Goal: Task Accomplishment & Management: Manage account settings

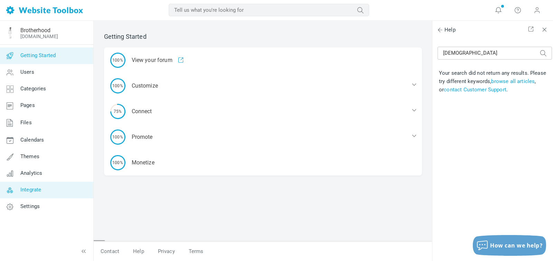
click at [40, 186] on span "Integrate" at bounding box center [30, 189] width 21 height 6
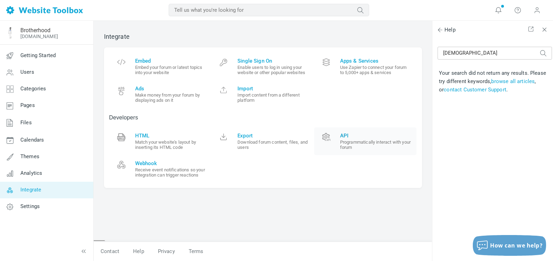
click at [353, 142] on small "Programmatically interact with your forum" at bounding box center [376, 144] width 72 height 10
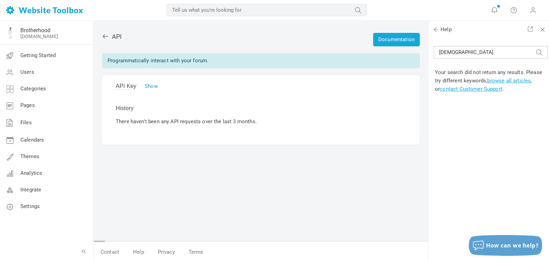
click at [152, 86] on link "Show" at bounding box center [151, 86] width 13 height 6
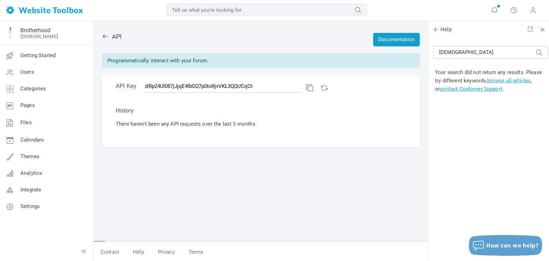
click at [400, 39] on link "Documentation" at bounding box center [396, 39] width 47 height 13
click at [306, 87] on link at bounding box center [308, 86] width 5 height 5
click at [33, 205] on span "Settings" at bounding box center [29, 206] width 19 height 6
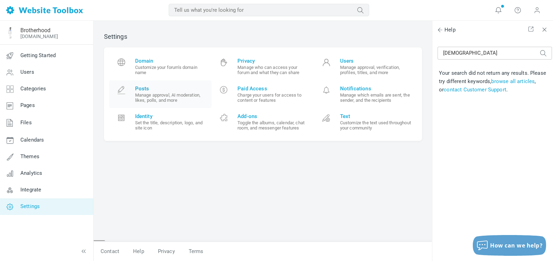
click at [166, 92] on small "Manage approval, AI moderation, likes, polls, and more" at bounding box center [171, 97] width 72 height 10
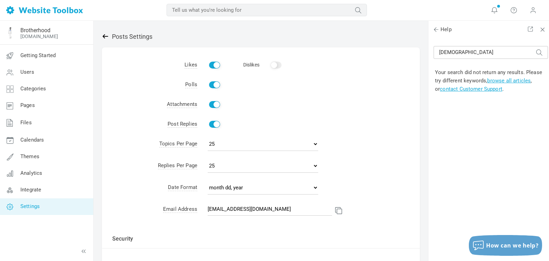
click at [103, 35] on icon at bounding box center [105, 36] width 7 height 7
